Goal: Transaction & Acquisition: Book appointment/travel/reservation

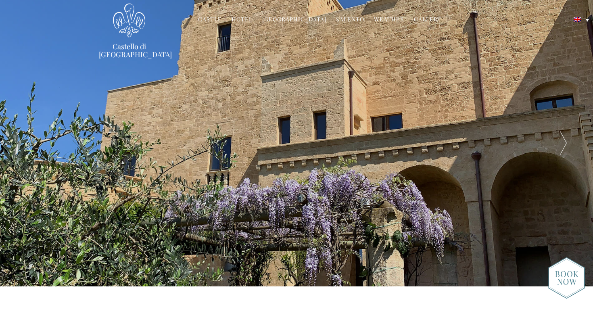
click at [248, 19] on link "Hotel" at bounding box center [242, 19] width 21 height 9
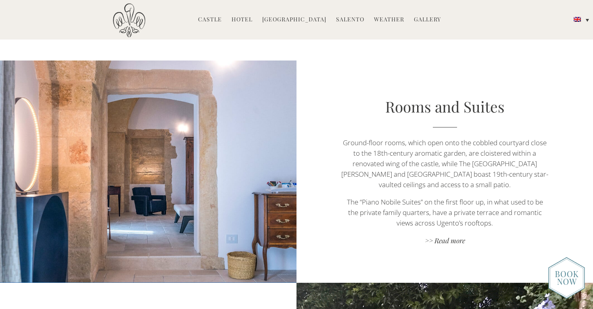
scroll to position [467, 0]
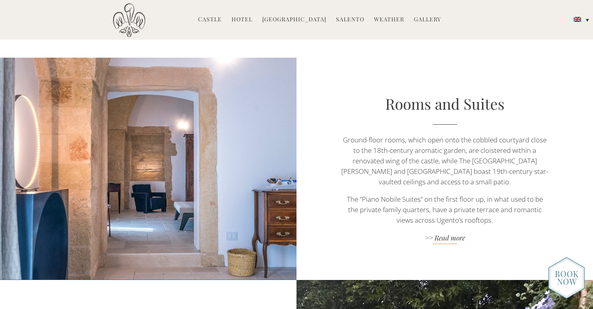
click at [452, 233] on link ">> Read more" at bounding box center [445, 238] width 208 height 11
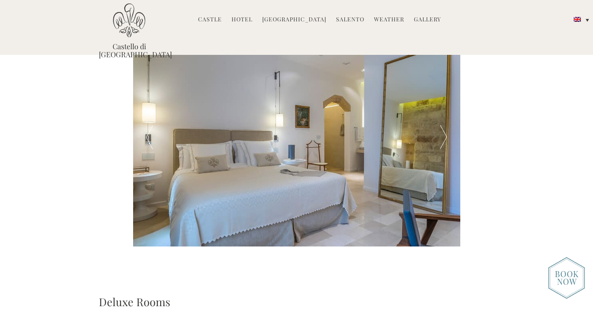
scroll to position [281, 0]
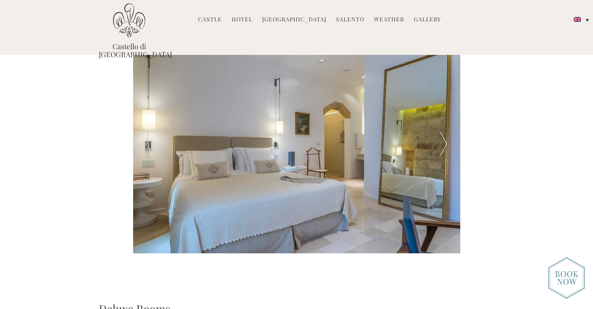
click at [439, 142] on div at bounding box center [443, 145] width 33 height 218
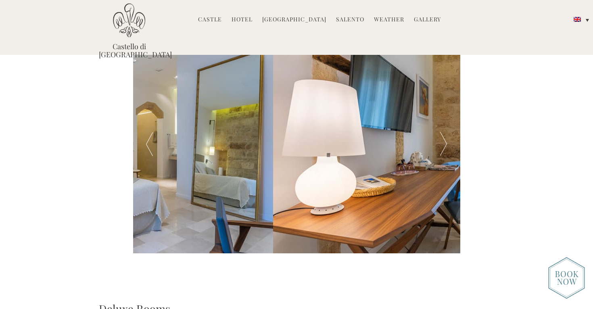
click at [439, 142] on div at bounding box center [443, 145] width 33 height 218
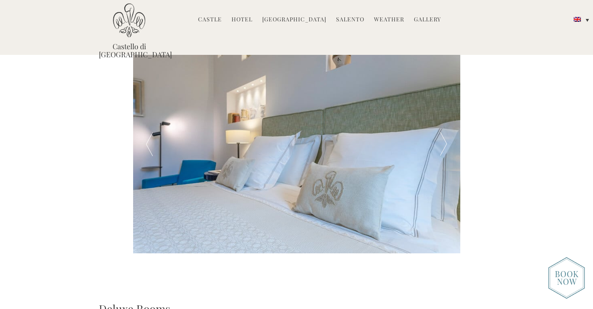
click at [439, 142] on div at bounding box center [443, 145] width 33 height 218
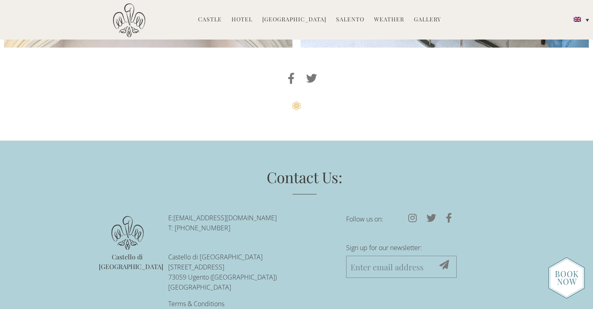
scroll to position [2129, 0]
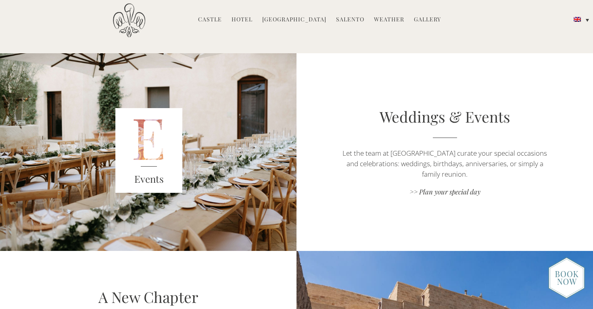
scroll to position [1098, 0]
